Goal: Information Seeking & Learning: Learn about a topic

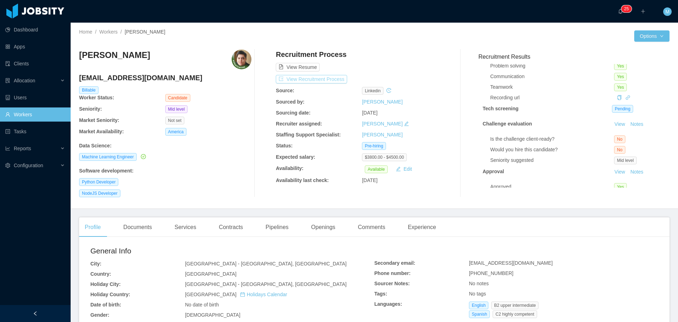
click at [305, 82] on button "View Recruitment Process" at bounding box center [311, 79] width 71 height 8
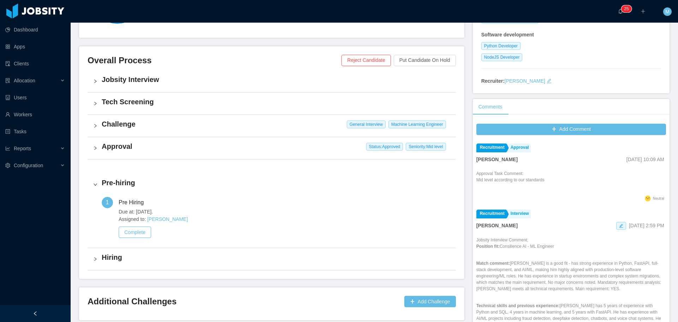
scroll to position [135, 0]
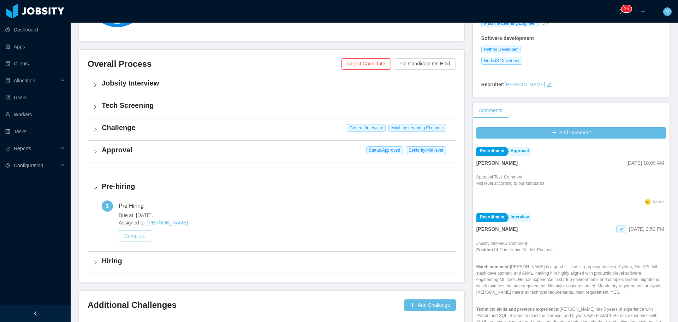
click at [130, 151] on h4 "Approval" at bounding box center [276, 150] width 348 height 10
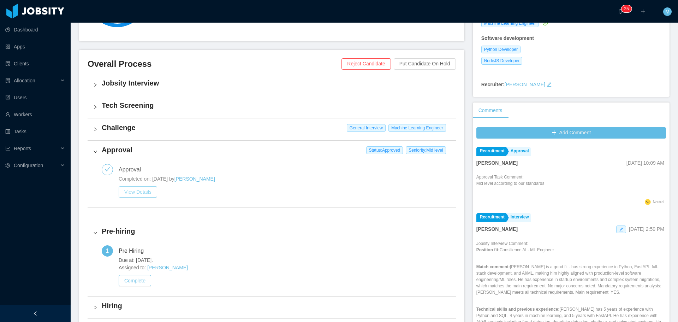
click at [143, 191] on button "View Details" at bounding box center [138, 191] width 38 height 11
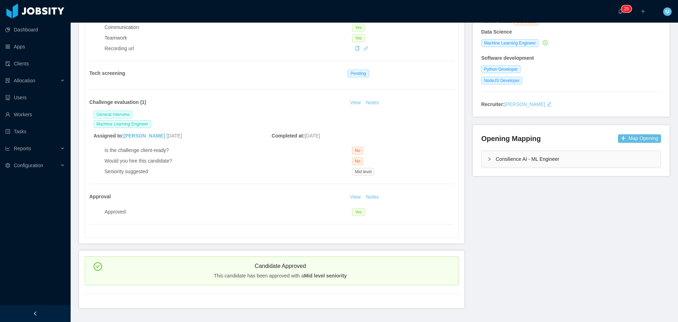
scroll to position [134, 0]
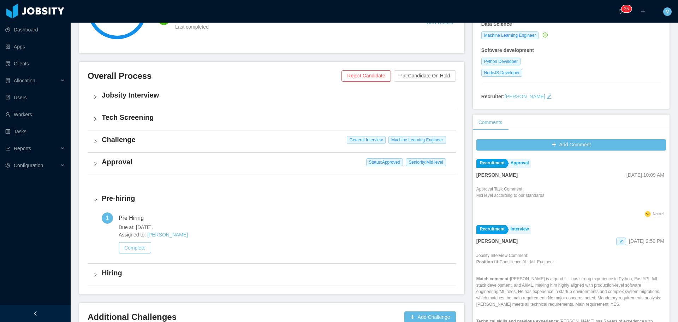
scroll to position [100, 0]
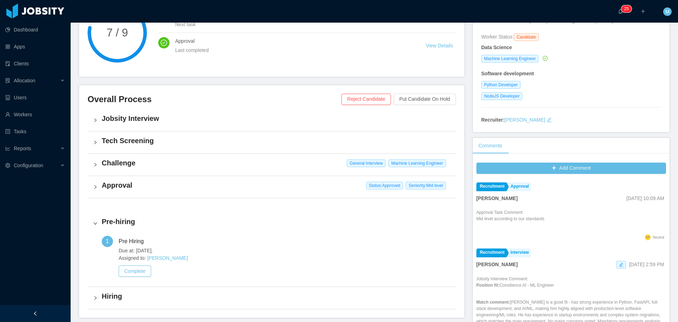
click at [114, 186] on h4 "Approval" at bounding box center [276, 185] width 348 height 10
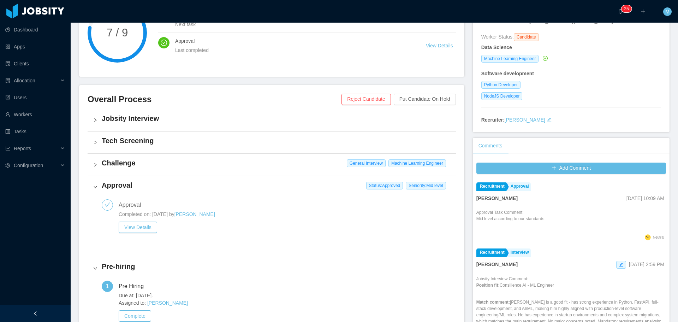
click at [124, 168] on div "Challenge General Interview Machine Learning Engineer" at bounding box center [272, 165] width 368 height 22
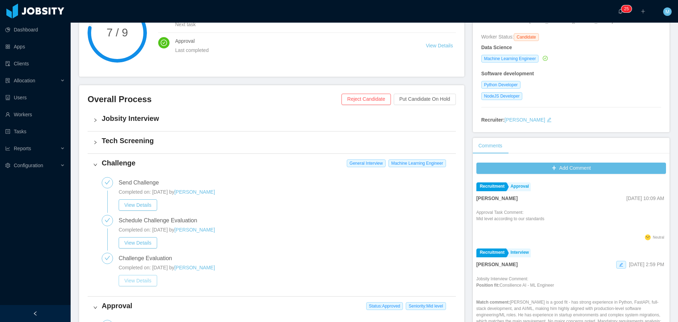
click at [149, 281] on button "View Details" at bounding box center [138, 280] width 38 height 11
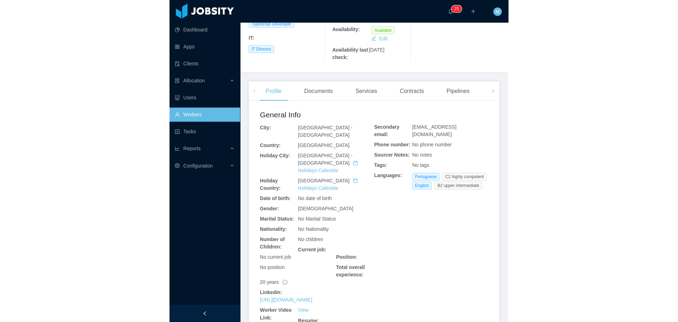
scroll to position [177, 0]
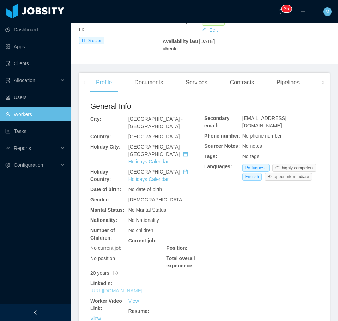
click at [142, 288] on link "https://www.linkedin.com/in/brunobilibio" at bounding box center [116, 291] width 52 height 6
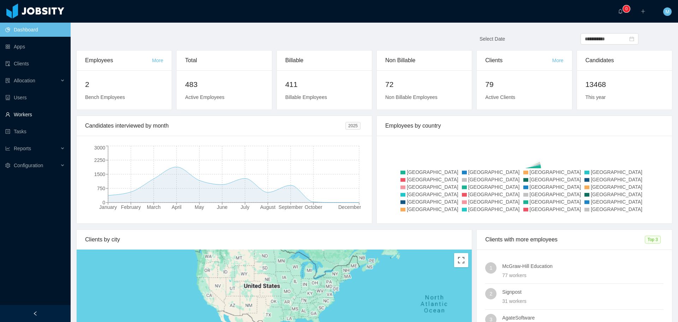
click at [23, 113] on link "Workers" at bounding box center [35, 114] width 60 height 14
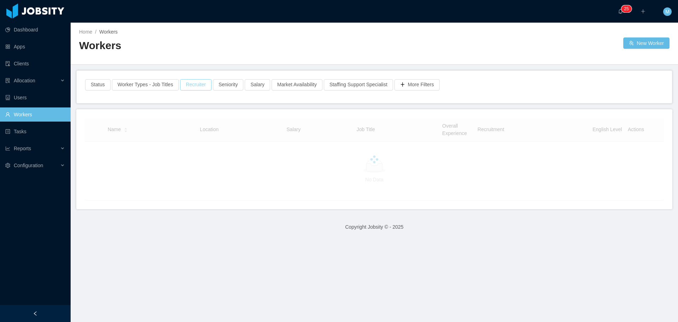
click at [186, 83] on button "Recruiter" at bounding box center [195, 84] width 31 height 11
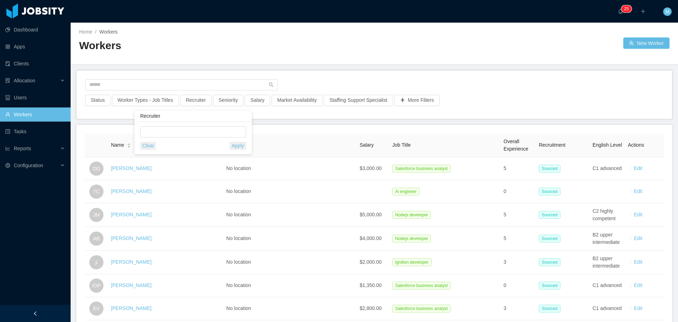
click at [177, 120] on div "Recruiter" at bounding box center [193, 115] width 117 height 11
click at [185, 131] on div at bounding box center [192, 131] width 100 height 11
type input "******"
click at [206, 146] on li "[PERSON_NAME]" at bounding box center [193, 145] width 106 height 11
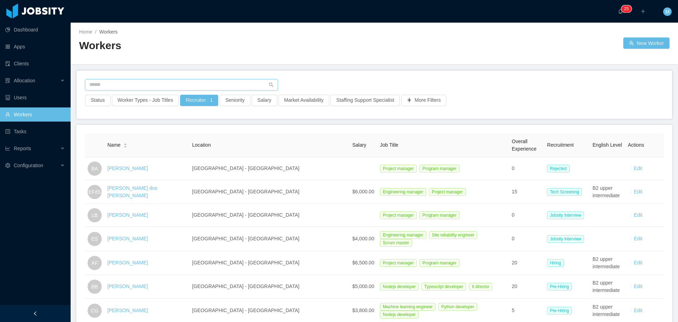
click at [124, 84] on input "text" at bounding box center [181, 84] width 193 height 11
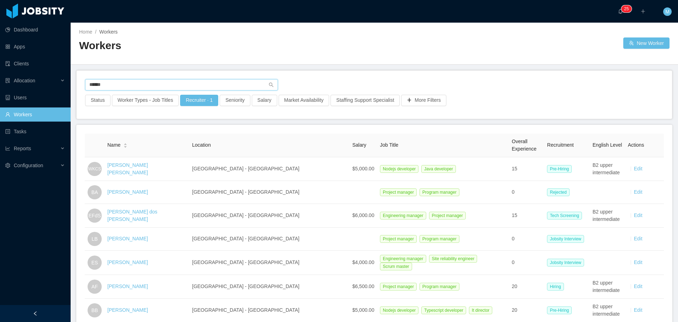
type input "******"
click at [148, 168] on link "Wendel Kerr Correia Silva" at bounding box center [127, 168] width 41 height 13
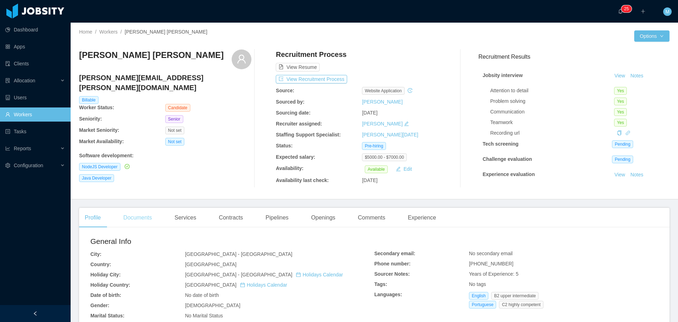
click at [145, 211] on div "Documents" at bounding box center [138, 218] width 40 height 20
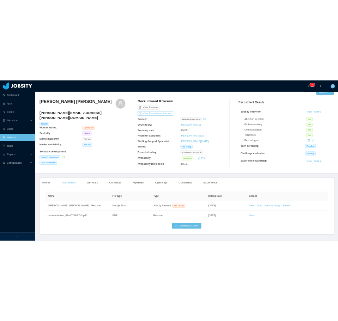
scroll to position [32, 0]
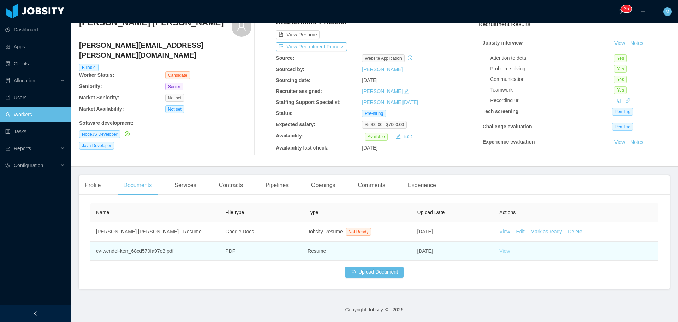
click at [506, 253] on link "View" at bounding box center [504, 251] width 11 height 6
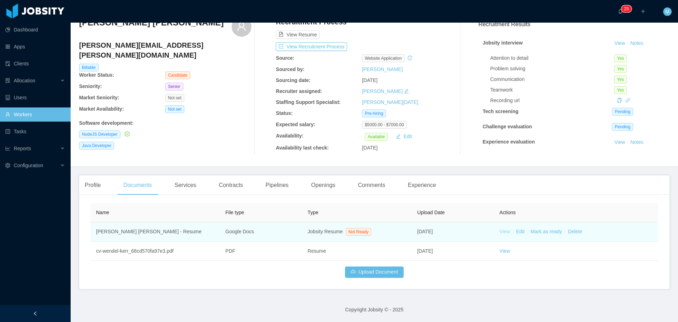
click at [501, 230] on link "View" at bounding box center [504, 231] width 11 height 6
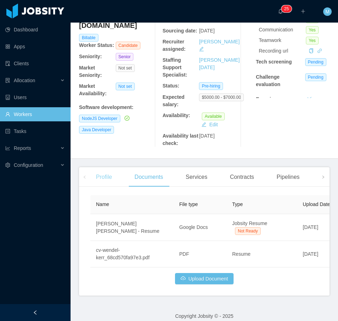
click at [94, 167] on div "Profile" at bounding box center [103, 177] width 27 height 20
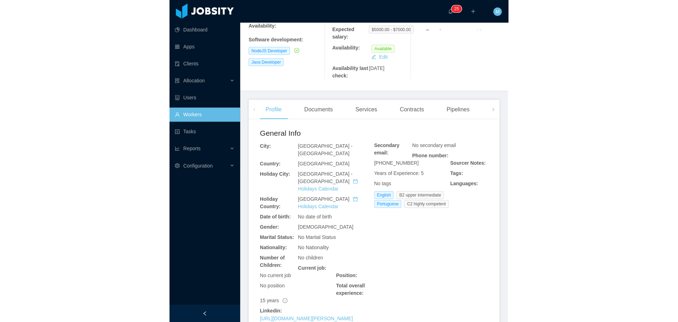
scroll to position [238, 0]
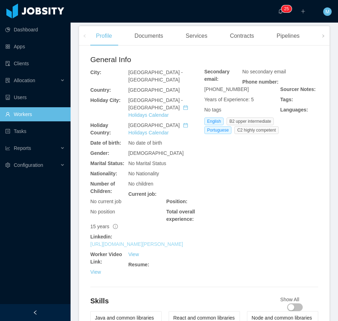
click at [148, 241] on link "https://www.linkedin.com/in/wendel-kerr" at bounding box center [136, 244] width 93 height 6
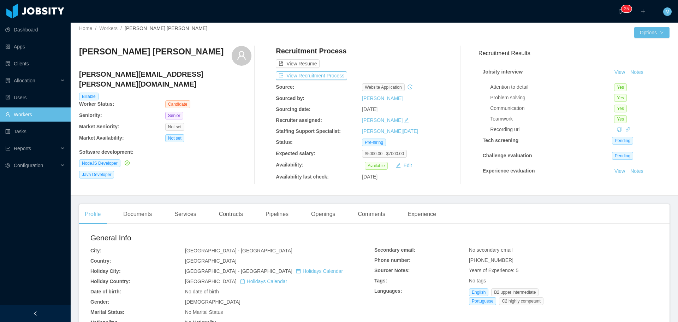
scroll to position [0, 0]
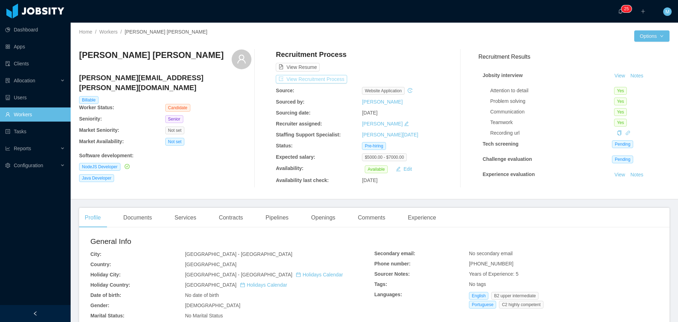
click at [330, 76] on button "View Recruitment Process" at bounding box center [311, 79] width 71 height 8
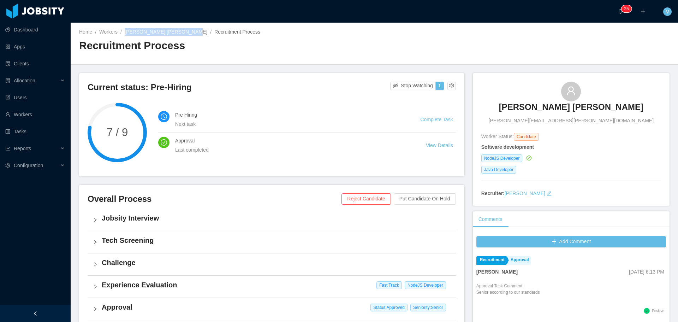
drag, startPoint x: 128, startPoint y: 32, endPoint x: 182, endPoint y: 35, distance: 53.4
click at [182, 35] on div "Home / Workers / Wendel Kerr Correia Silva / Recruitment Process /" at bounding box center [226, 31] width 295 height 7
copy link "Wendel Kerr Correia Silva"
